Goal: Information Seeking & Learning: Learn about a topic

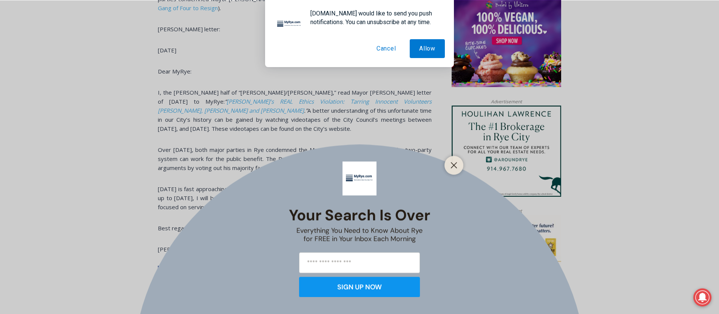
scroll to position [527, 0]
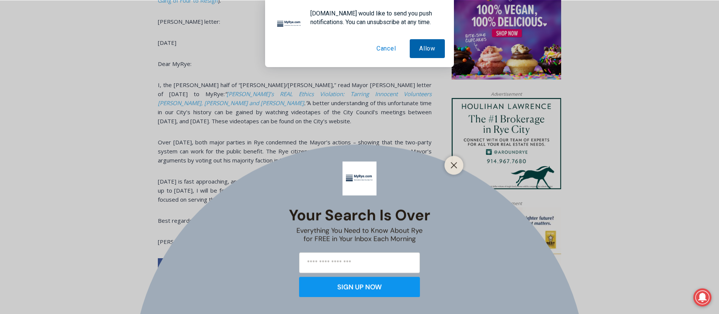
click at [430, 48] on button "Allow" at bounding box center [427, 48] width 35 height 19
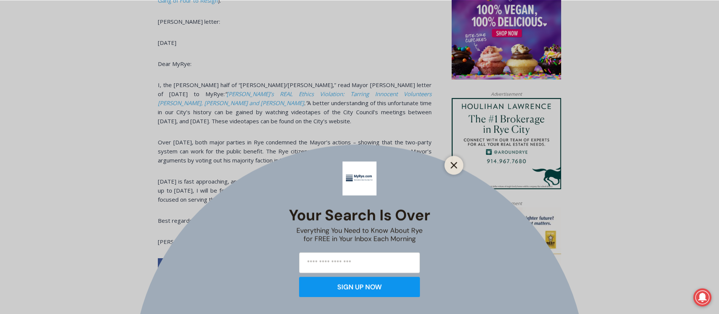
click at [454, 165] on line "Close" at bounding box center [453, 165] width 5 height 5
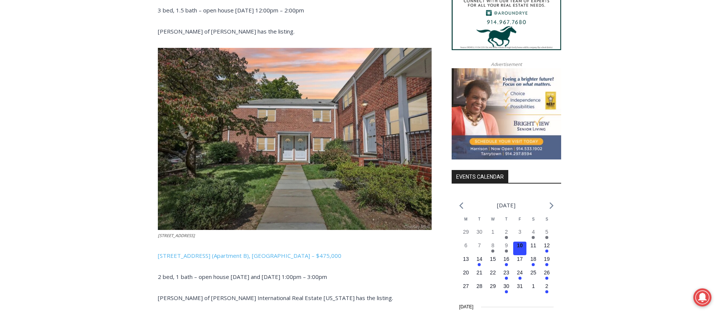
scroll to position [669, 0]
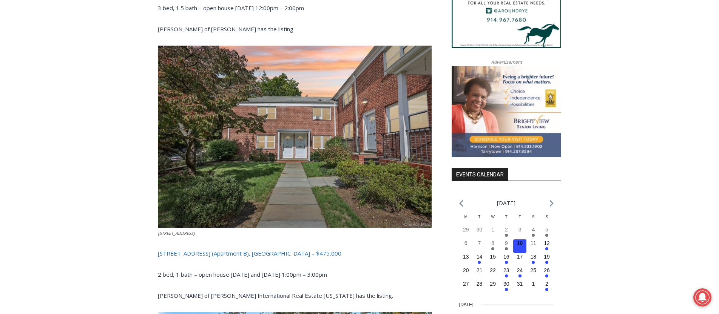
click at [232, 250] on link "24 Wappanocca Ave (Apartment B), Rye – $475,000" at bounding box center [249, 254] width 183 height 8
click at [165, 250] on link "24 Wappanocca Ave (Apartment B), Rye – $475,000" at bounding box center [249, 254] width 183 height 8
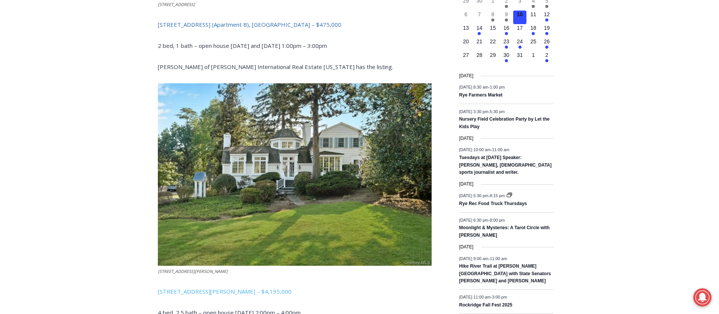
scroll to position [932, 0]
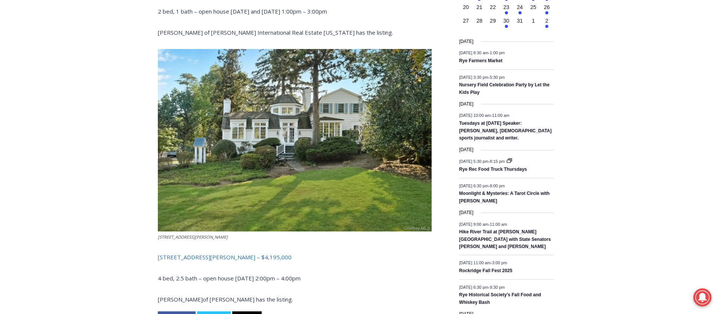
click at [193, 254] on link "162 Kirby Lane, Rye – $4,195,000" at bounding box center [225, 258] width 134 height 8
